Goal: Information Seeking & Learning: Learn about a topic

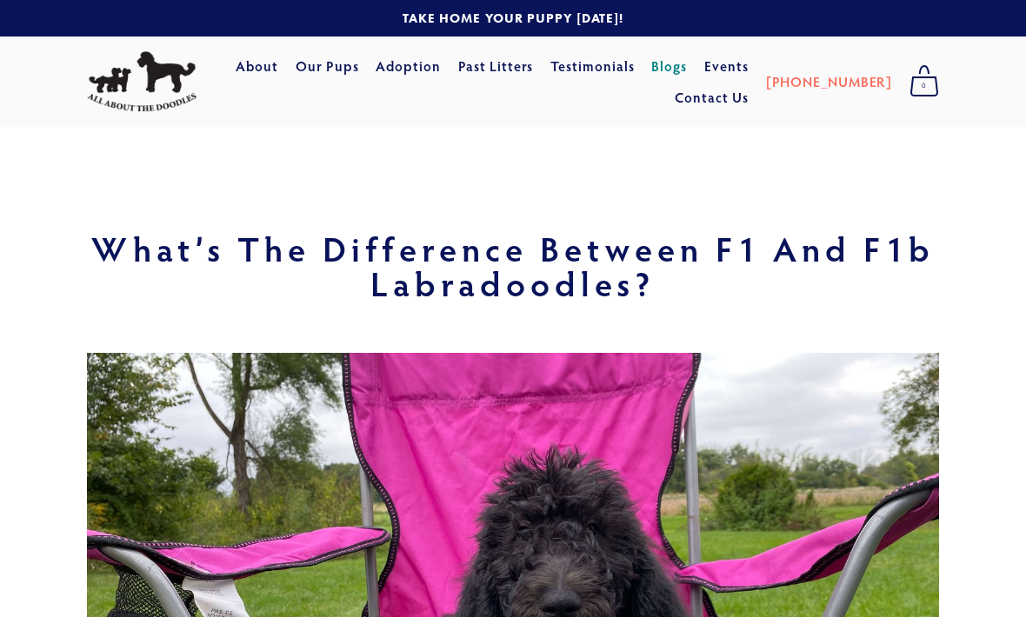
click at [359, 78] on link "Our Pups" at bounding box center [327, 65] width 63 height 31
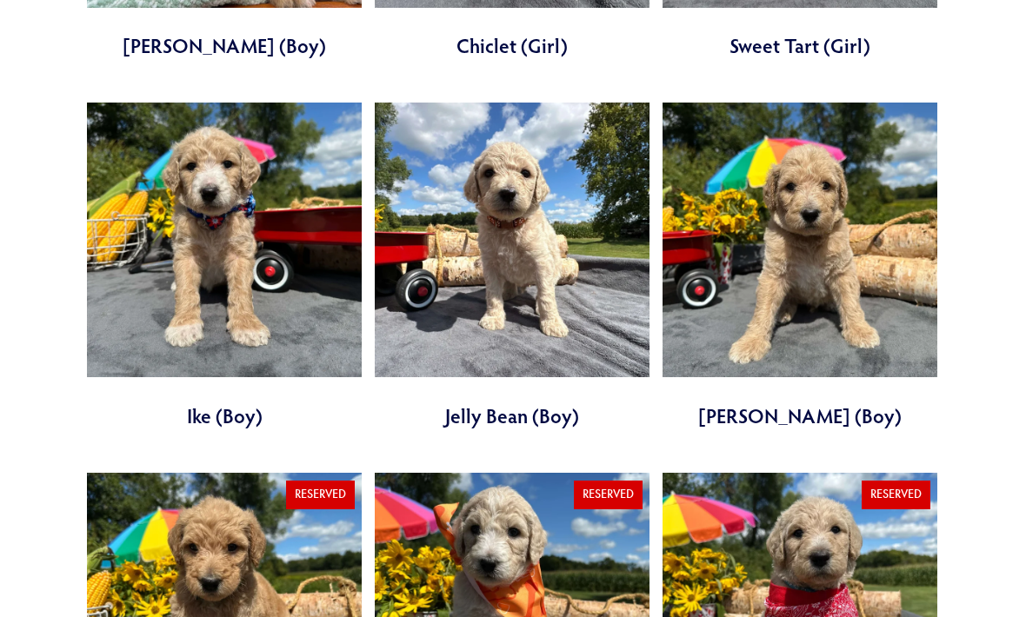
scroll to position [1745, 0]
click at [771, 322] on link at bounding box center [799, 266] width 275 height 327
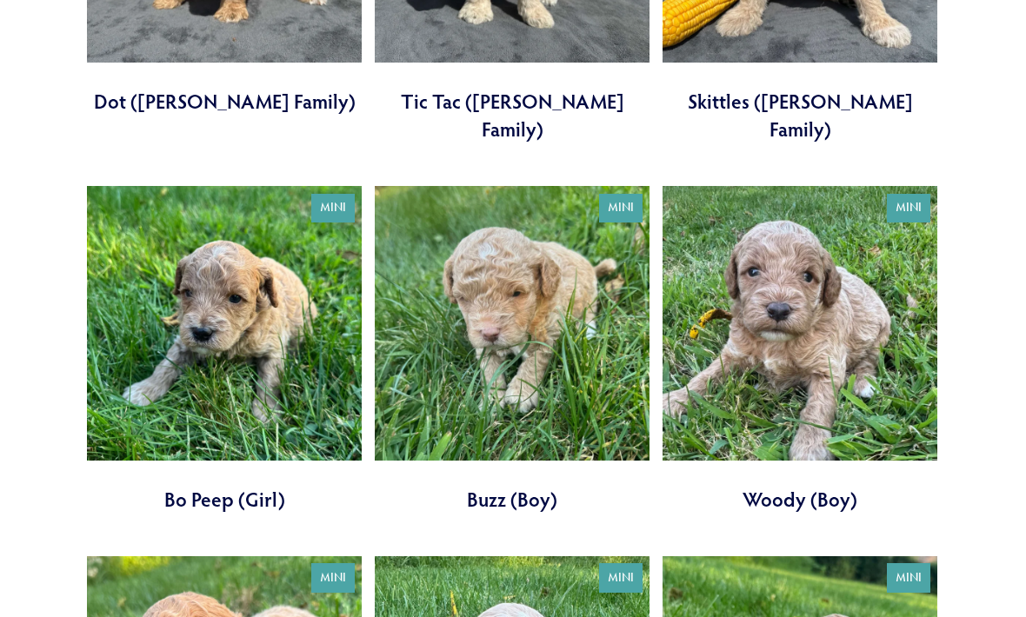
scroll to position [2430, 0]
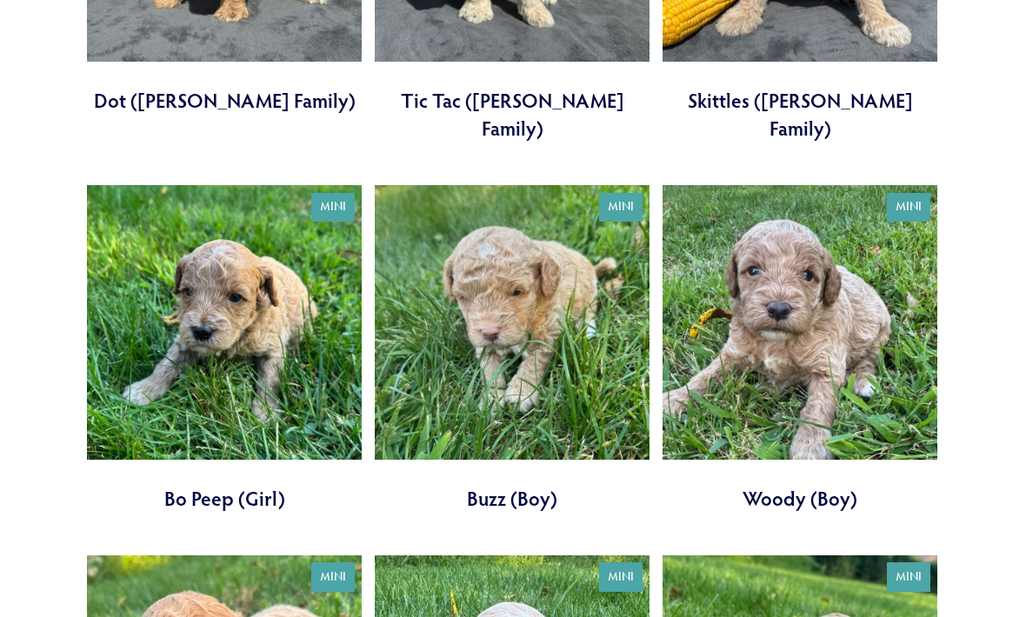
click at [766, 316] on link at bounding box center [799, 349] width 275 height 327
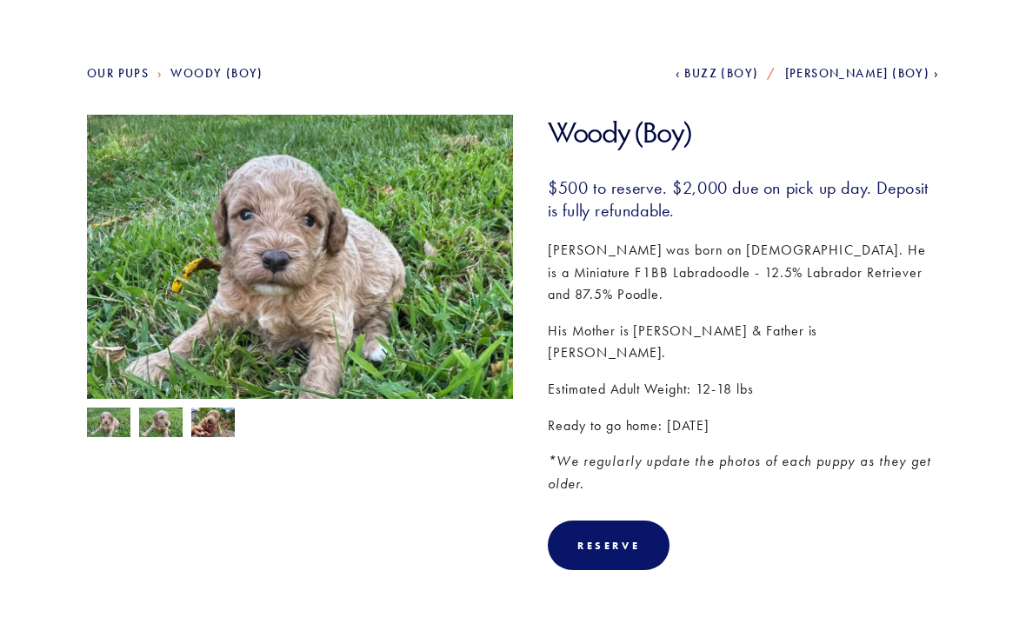
scroll to position [163, 0]
click at [161, 434] on img at bounding box center [160, 425] width 43 height 33
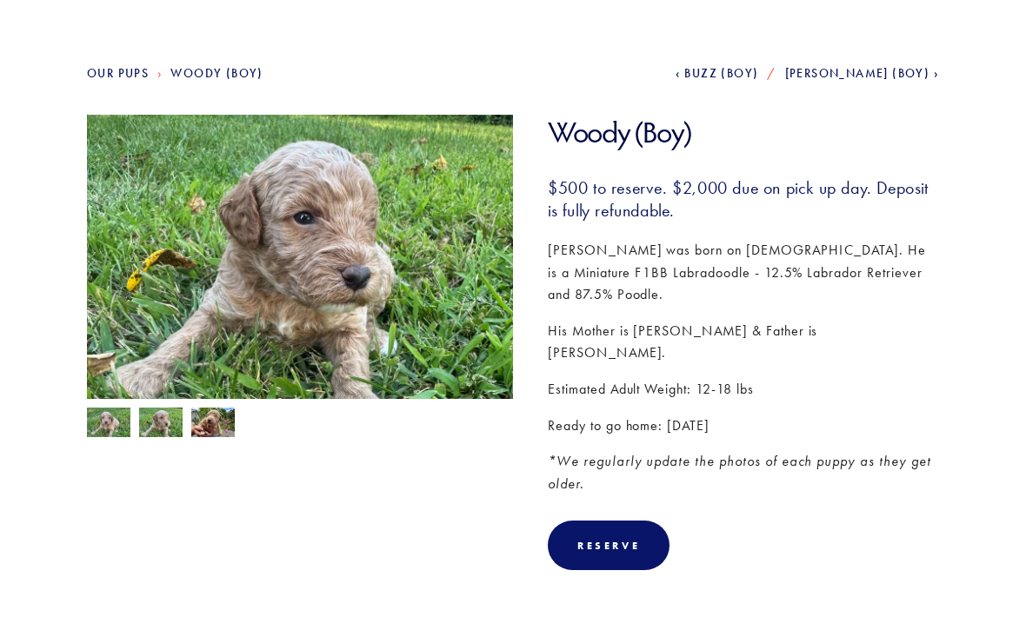
click at [205, 438] on img at bounding box center [212, 424] width 43 height 33
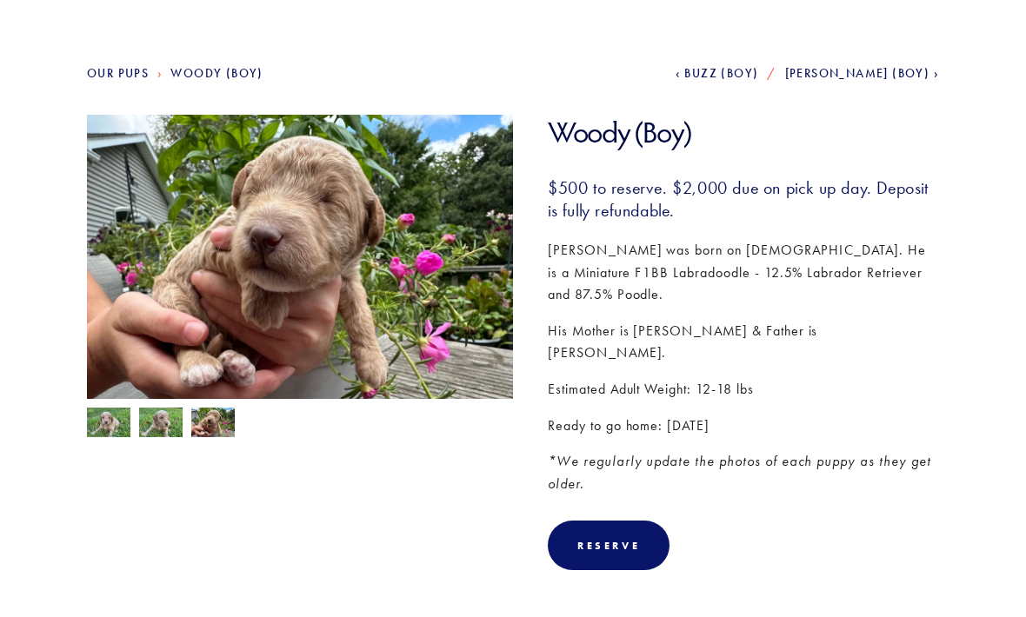
click at [173, 432] on img at bounding box center [160, 424] width 43 height 33
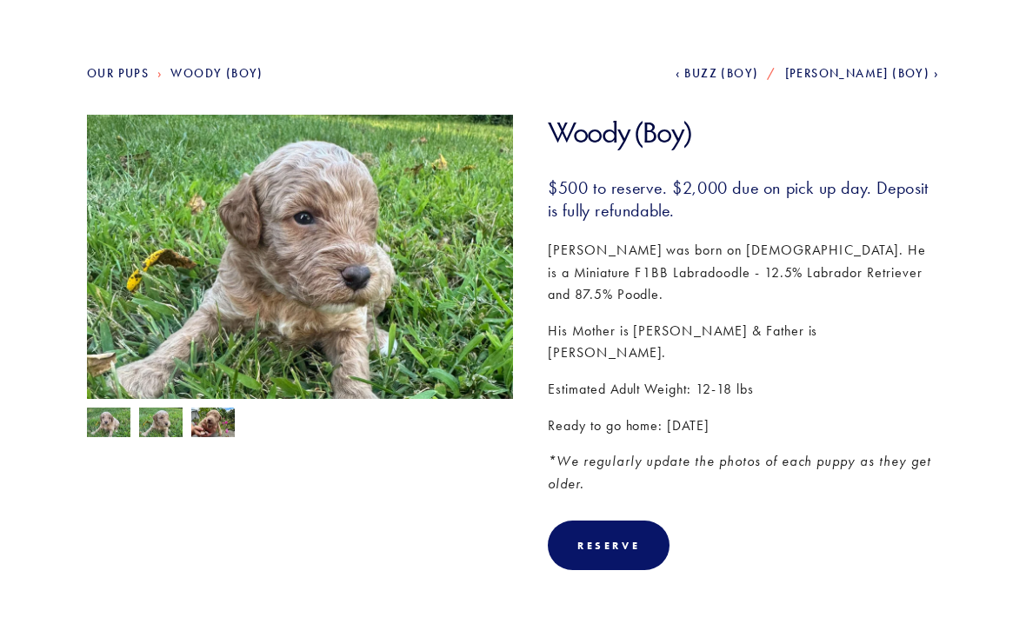
click at [115, 434] on img at bounding box center [108, 424] width 43 height 33
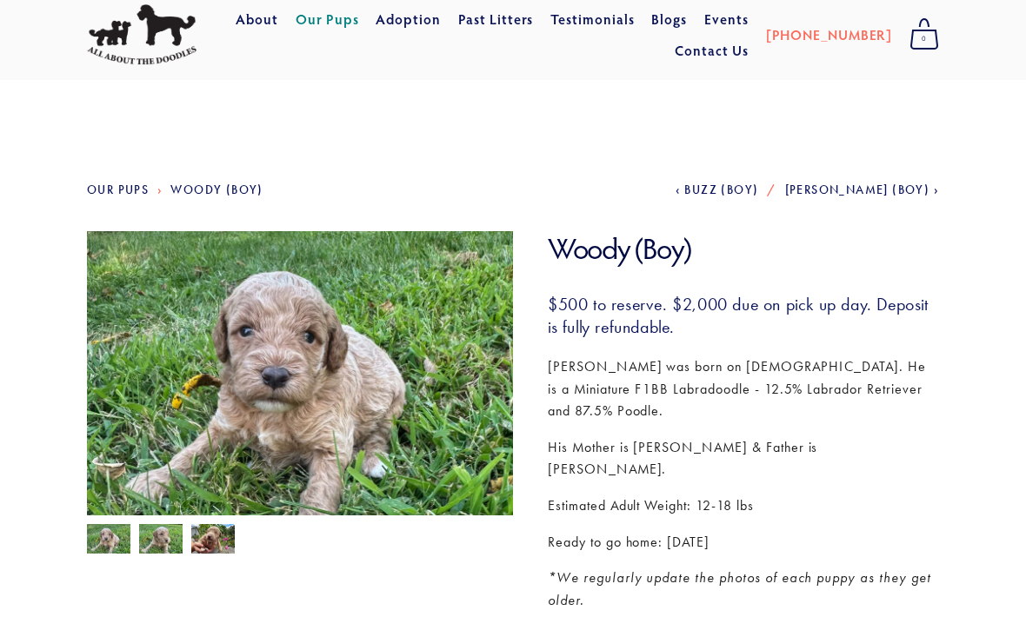
scroll to position [46, 0]
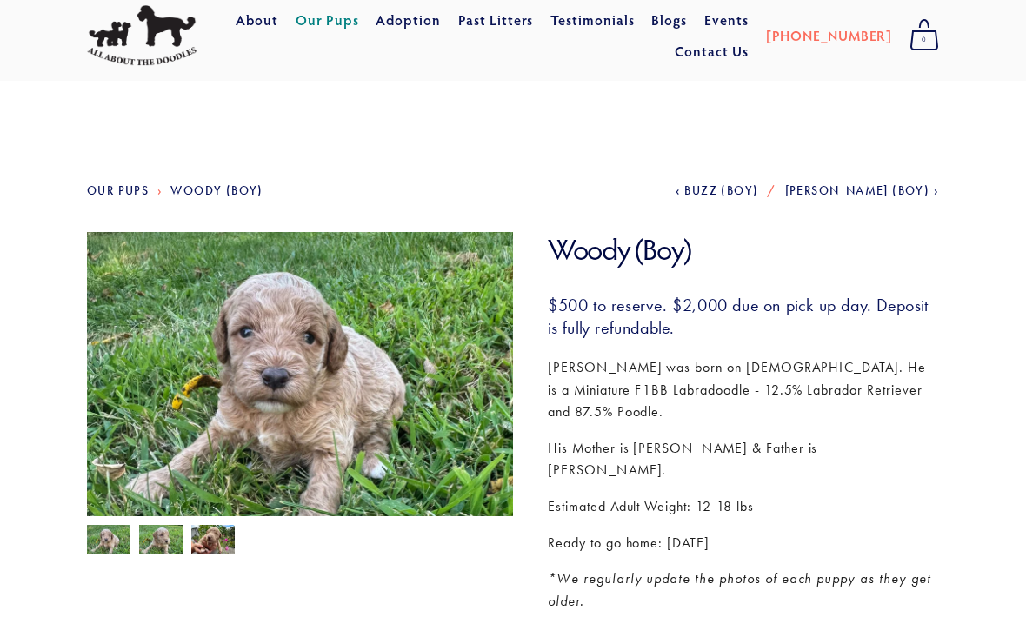
click at [748, 50] on link "Contact Us" at bounding box center [712, 51] width 74 height 31
